Goal: Task Accomplishment & Management: Use online tool/utility

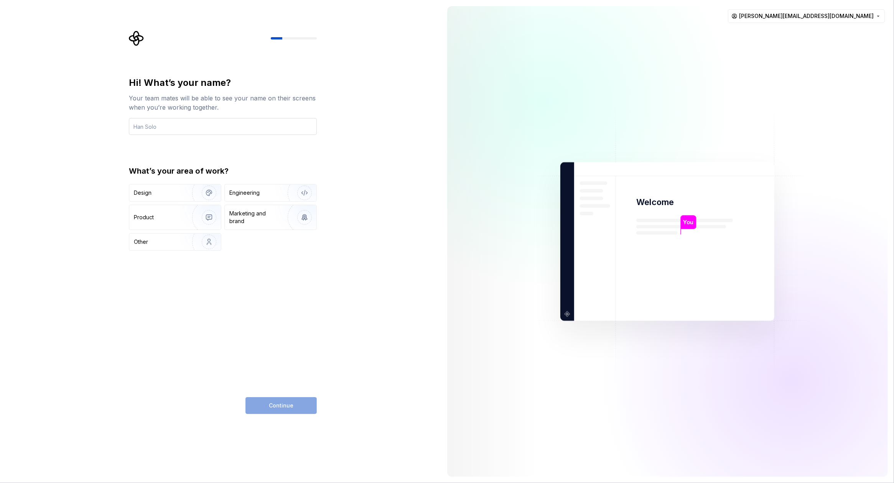
click at [218, 122] on input "text" at bounding box center [223, 126] width 188 height 17
type input "[PERSON_NAME]"
click at [249, 191] on div "Engineering" at bounding box center [244, 193] width 30 height 8
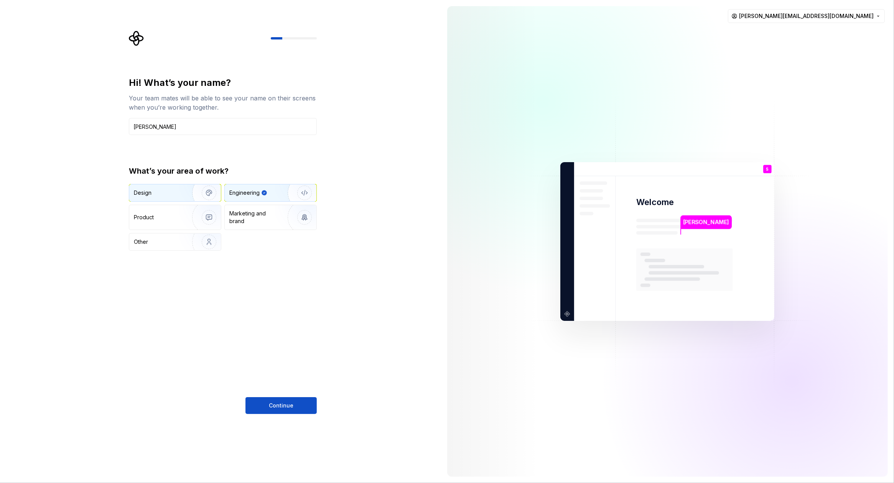
click at [186, 194] on img "button" at bounding box center [203, 192] width 49 height 51
click at [276, 191] on img "button" at bounding box center [299, 192] width 49 height 51
click at [294, 406] on button "Continue" at bounding box center [280, 405] width 71 height 17
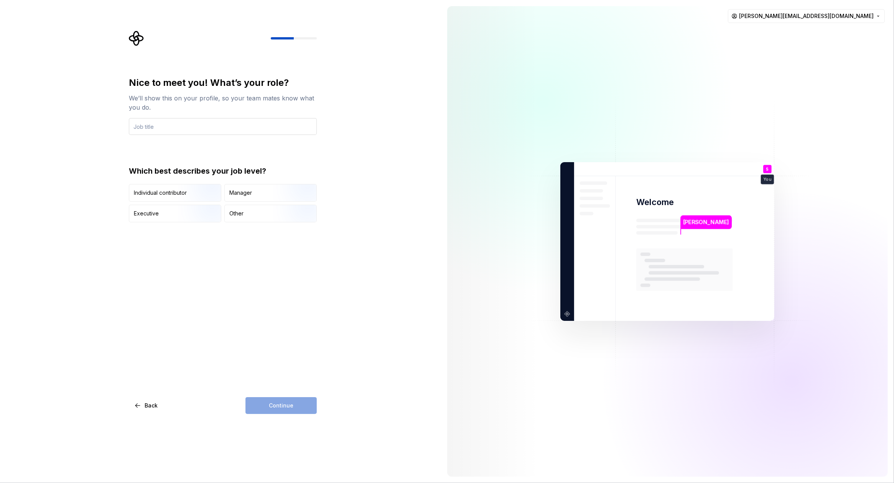
click at [247, 126] on input "text" at bounding box center [223, 126] width 188 height 17
click at [144, 197] on div "Individual contributor" at bounding box center [175, 192] width 92 height 17
click at [175, 128] on input "text" at bounding box center [223, 126] width 188 height 17
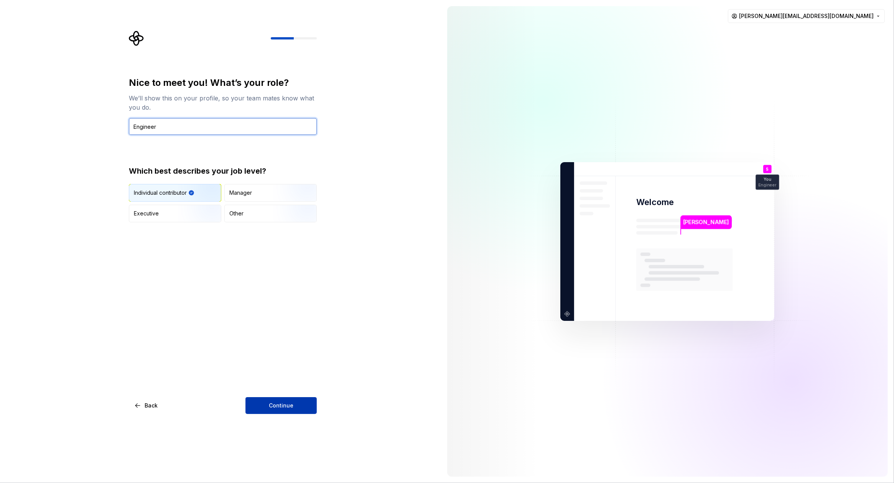
type input "Engineer"
click at [266, 401] on button "Continue" at bounding box center [280, 405] width 71 height 17
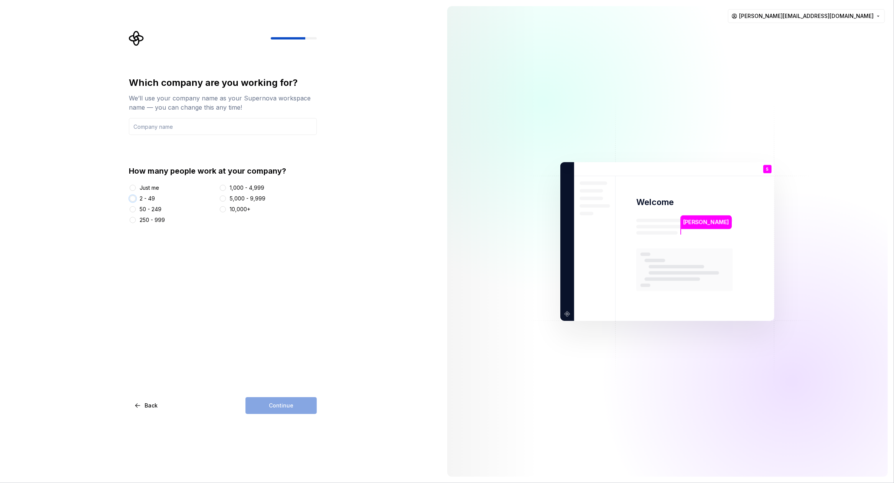
click at [133, 196] on button "2 - 49" at bounding box center [133, 198] width 6 height 6
click at [130, 187] on button "Just me" at bounding box center [133, 188] width 6 height 6
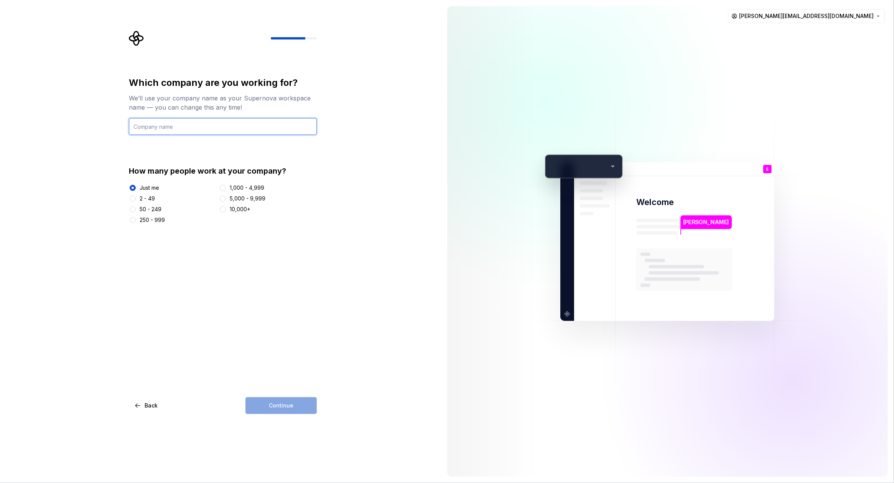
click at [169, 128] on input "text" at bounding box center [223, 126] width 188 height 17
type input "Parchemos"
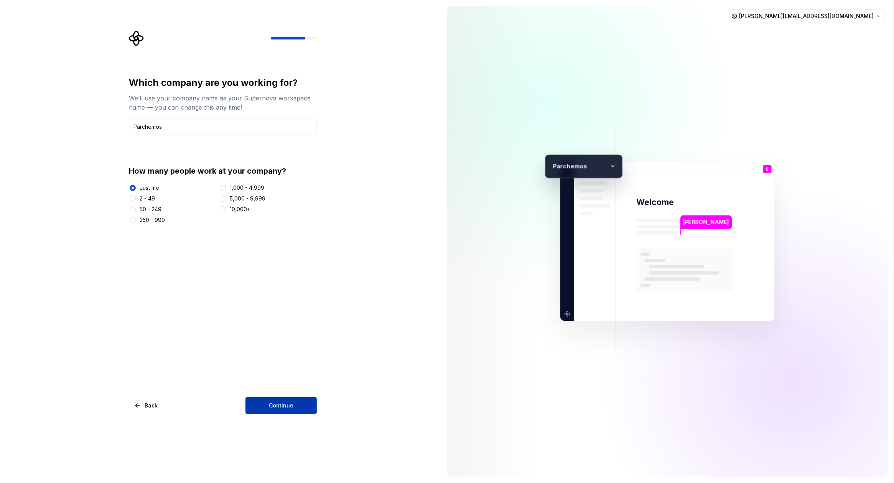
click at [286, 404] on span "Continue" at bounding box center [281, 406] width 25 height 8
click at [148, 199] on div "2 - 49" at bounding box center [147, 199] width 15 height 8
click at [136, 199] on button "2 - 49" at bounding box center [133, 198] width 6 height 6
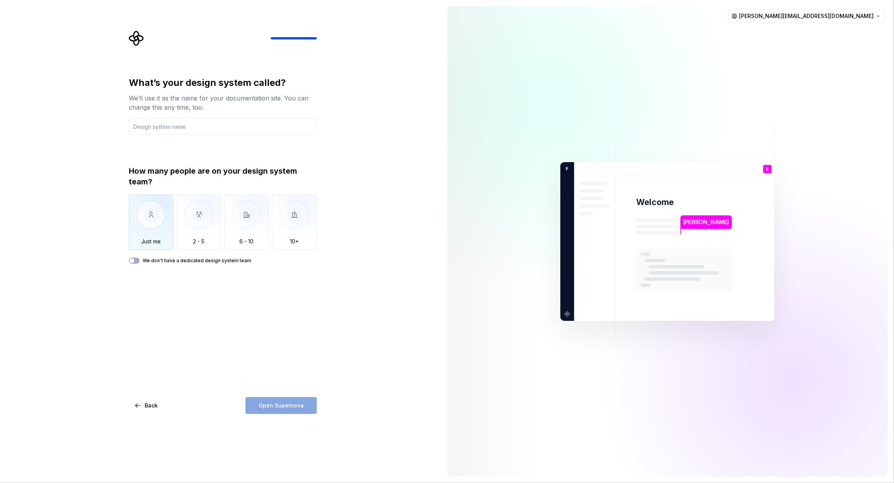
click at [155, 216] on img "button" at bounding box center [151, 220] width 45 height 51
click at [192, 127] on input "text" at bounding box center [223, 126] width 188 height 17
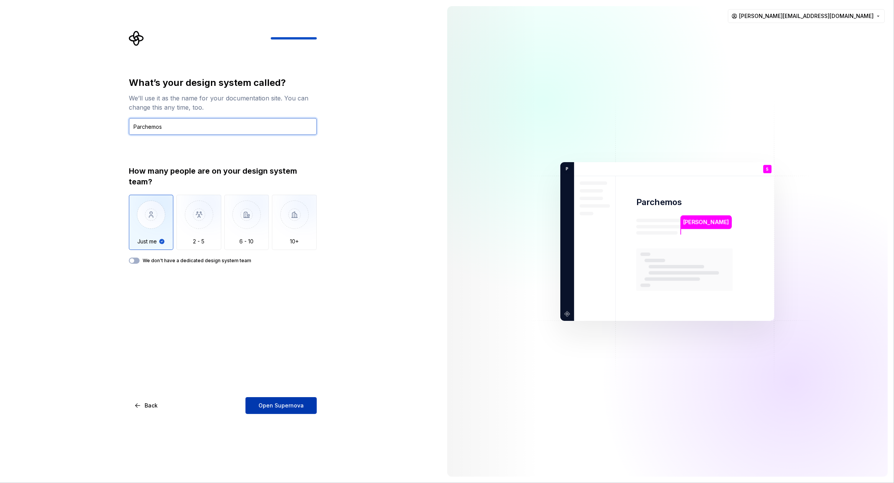
type input "Parchemos"
click at [301, 406] on span "Open Supernova" at bounding box center [280, 406] width 45 height 8
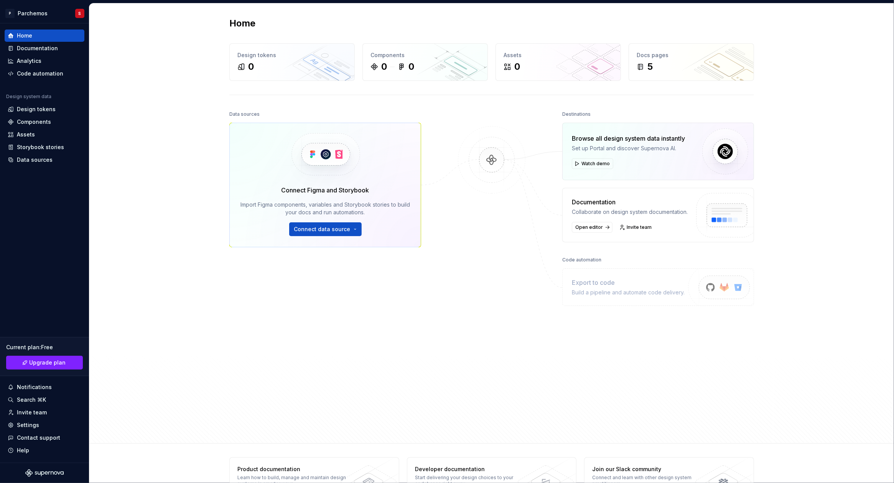
click at [412, 298] on div "Data sources Connect Figma and Storybook Import Figma components, variables and…" at bounding box center [325, 254] width 192 height 290
click at [337, 227] on span "Connect data source" at bounding box center [322, 229] width 56 height 8
click at [320, 276] on p "Import components and stories." at bounding box center [341, 276] width 73 height 6
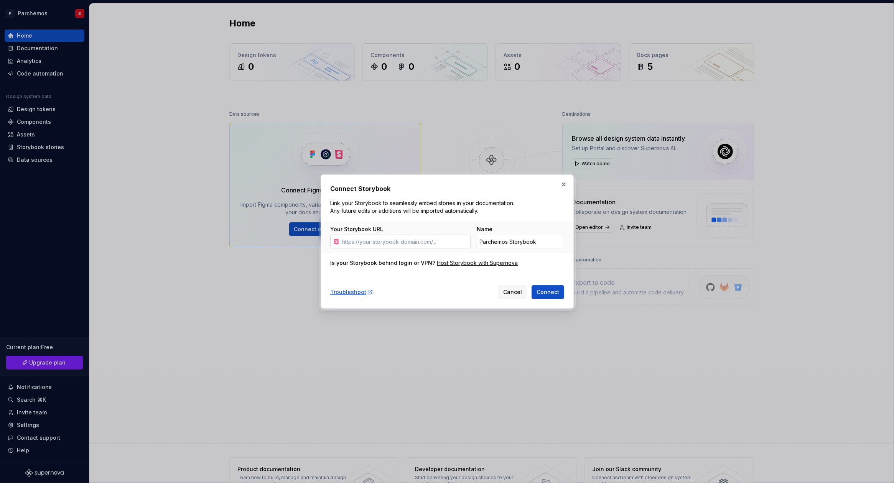
click at [396, 241] on input "Your Storybook URL" at bounding box center [404, 242] width 131 height 14
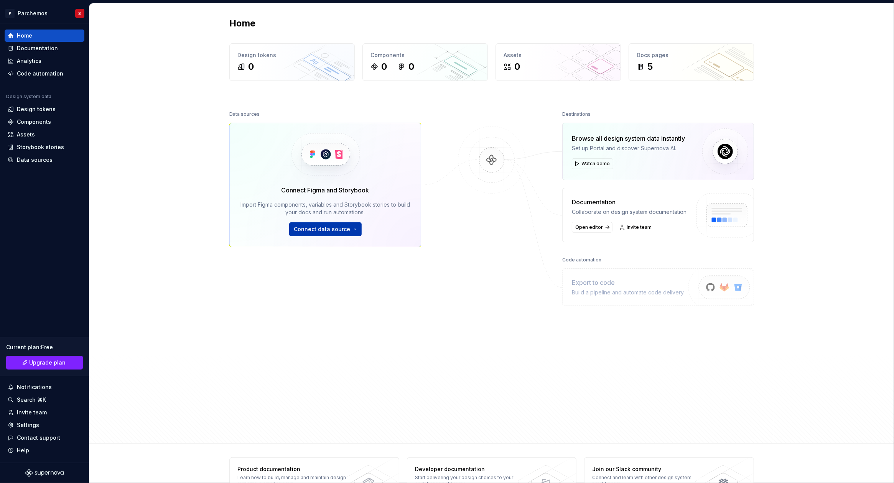
click at [314, 227] on span "Connect data source" at bounding box center [322, 229] width 56 height 8
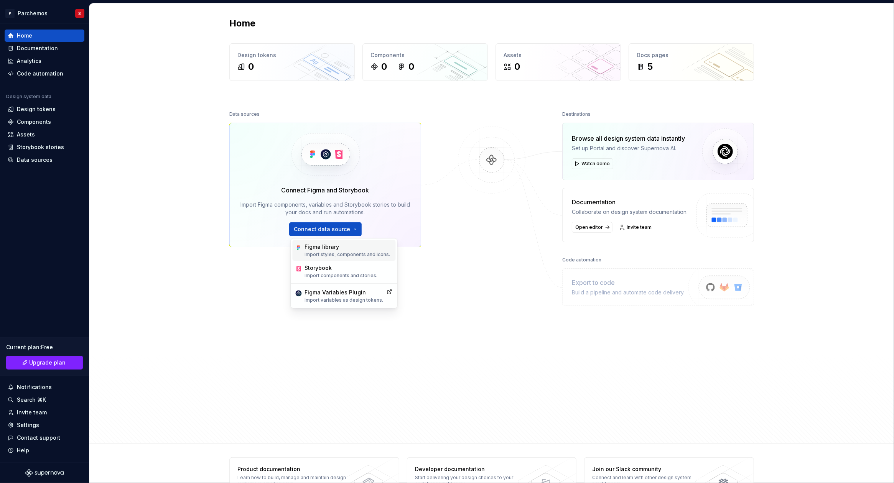
click at [328, 253] on p "Import styles, components and icons." at bounding box center [347, 254] width 85 height 6
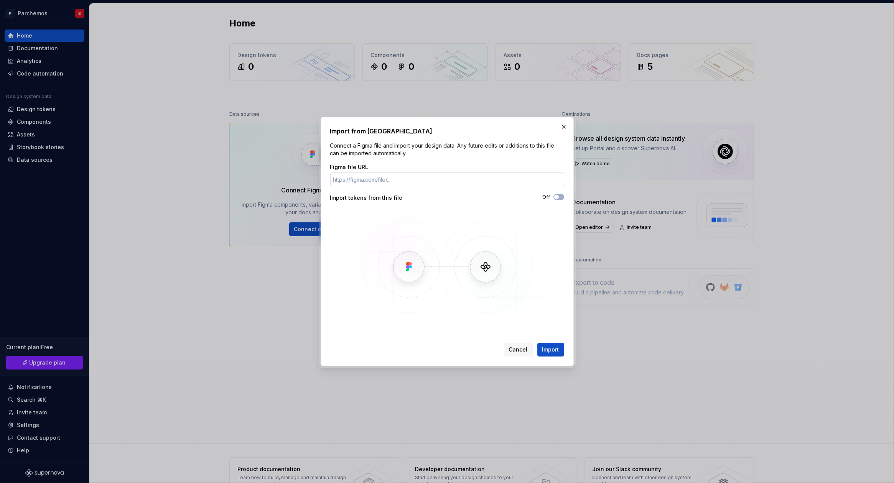
click at [411, 179] on input "Figma file URL" at bounding box center [447, 179] width 234 height 14
paste input "[URL][DOMAIN_NAME]"
type input "[URL][DOMAIN_NAME]"
click at [544, 349] on span "Import" at bounding box center [550, 350] width 17 height 8
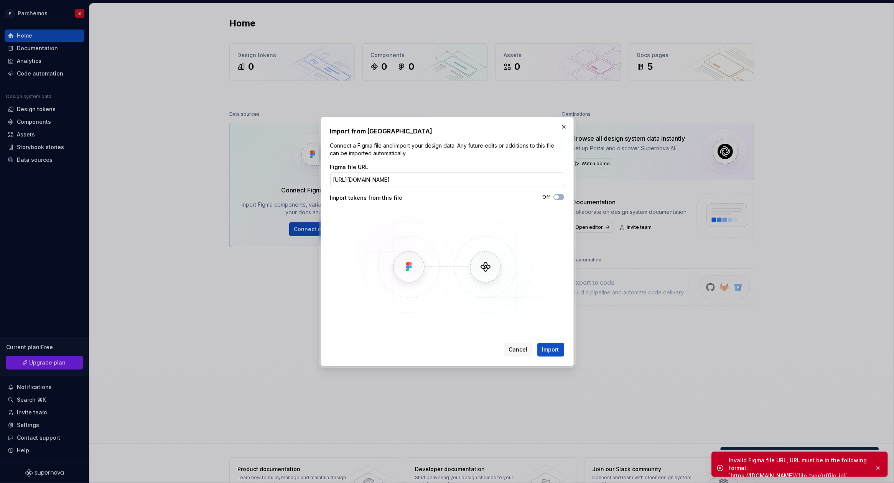
click at [478, 178] on input "[URL][DOMAIN_NAME]" at bounding box center [447, 179] width 234 height 14
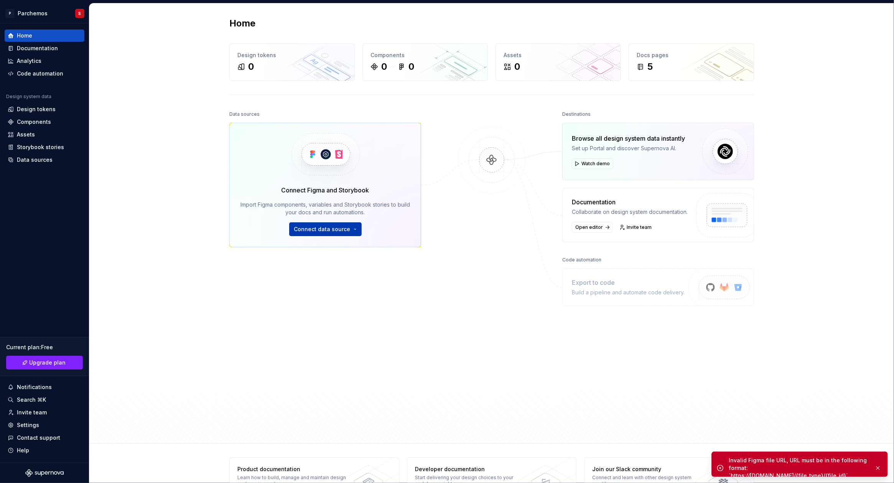
click at [306, 228] on span "Connect data source" at bounding box center [322, 229] width 56 height 8
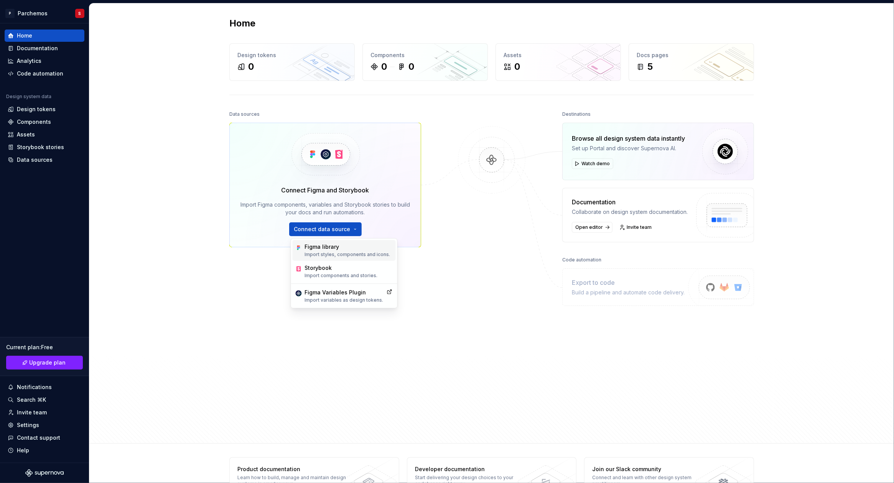
click at [319, 250] on div "Figma library" at bounding box center [347, 247] width 85 height 8
click at [227, 258] on body "P Parchemos S Home Documentation Analytics Code automation Design system data D…" at bounding box center [447, 241] width 894 height 483
click at [374, 359] on div "Data sources Connect Figma and Storybook Import Figma components, variables and…" at bounding box center [325, 254] width 192 height 290
